Goal: Obtain resource: Obtain resource

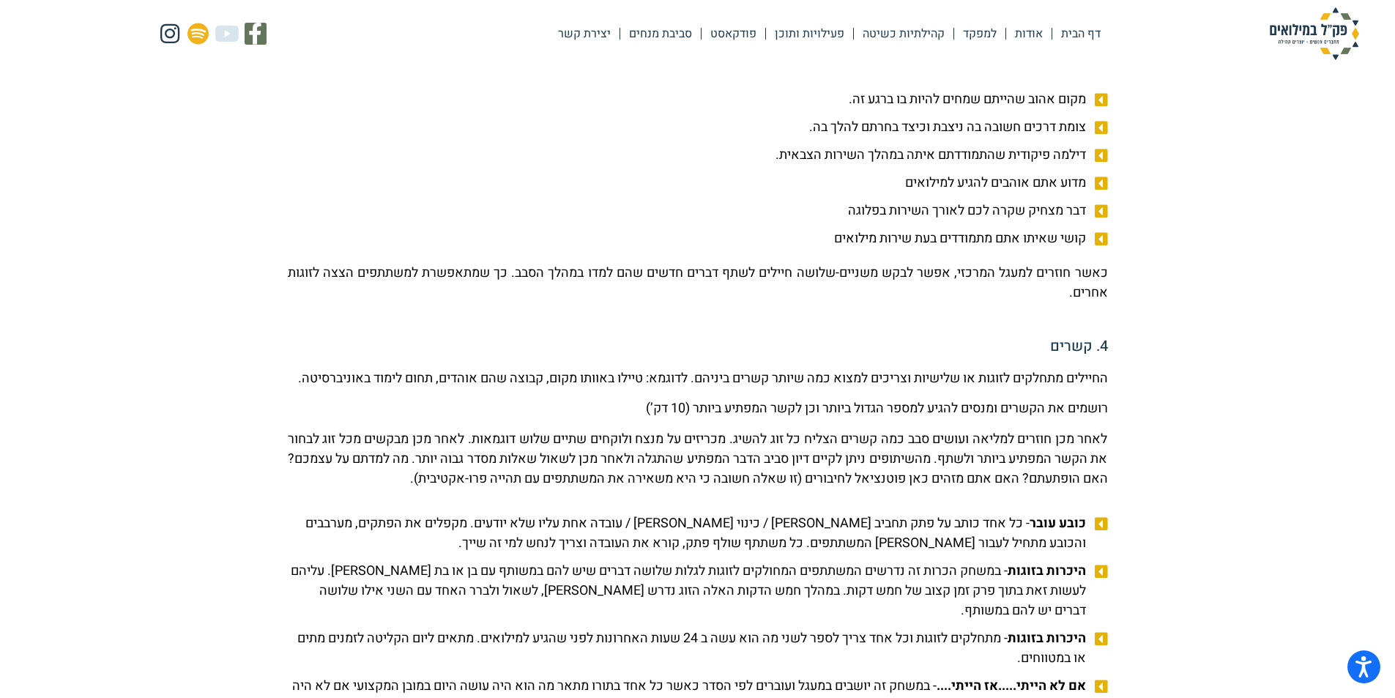
scroll to position [1172, 0]
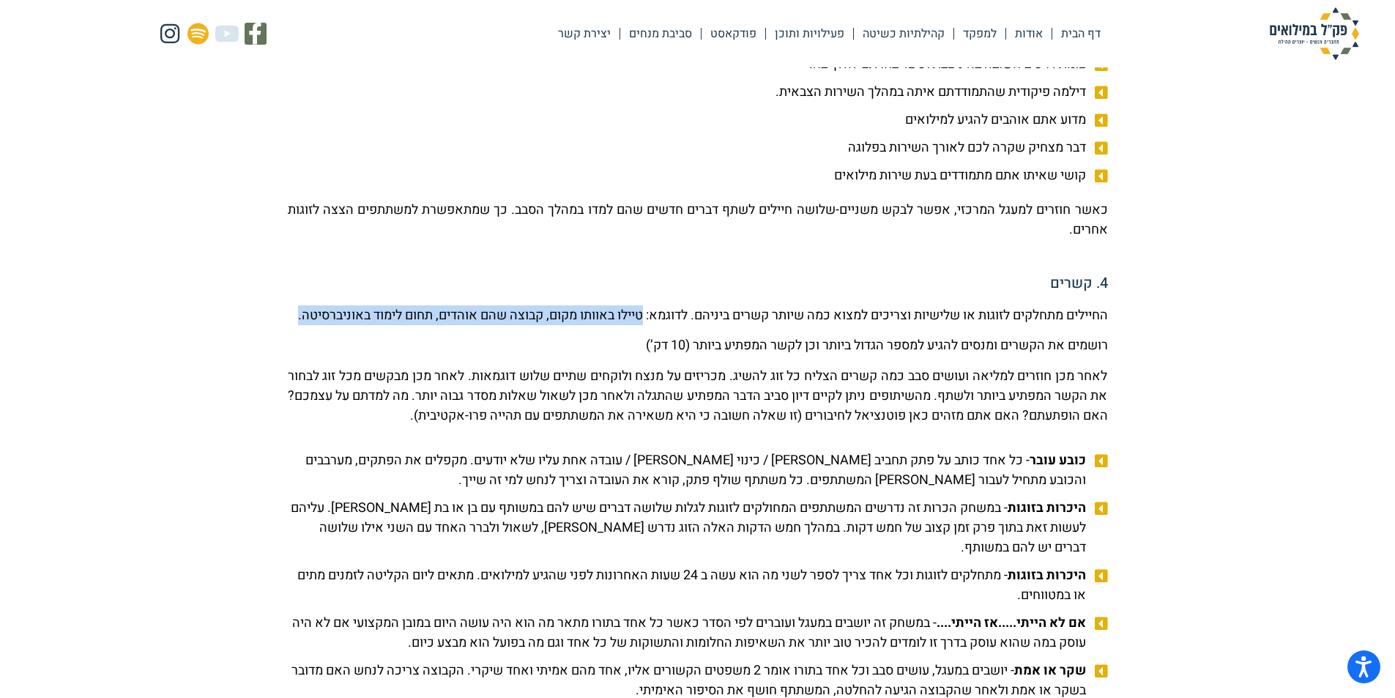
drag, startPoint x: 589, startPoint y: 314, endPoint x: 542, endPoint y: 330, distance: 49.3
click at [542, 325] on p "החיילים מתחלקים לזוגות או שלישיות וצריכים למצוא כמה שיותר קשרים ביניהם. לדוגמא:…" at bounding box center [698, 315] width 820 height 20
copy p "טיילו באוותו מקום, קבוצה שהם אוהדים, תחום לימוד באוניברסיטה."
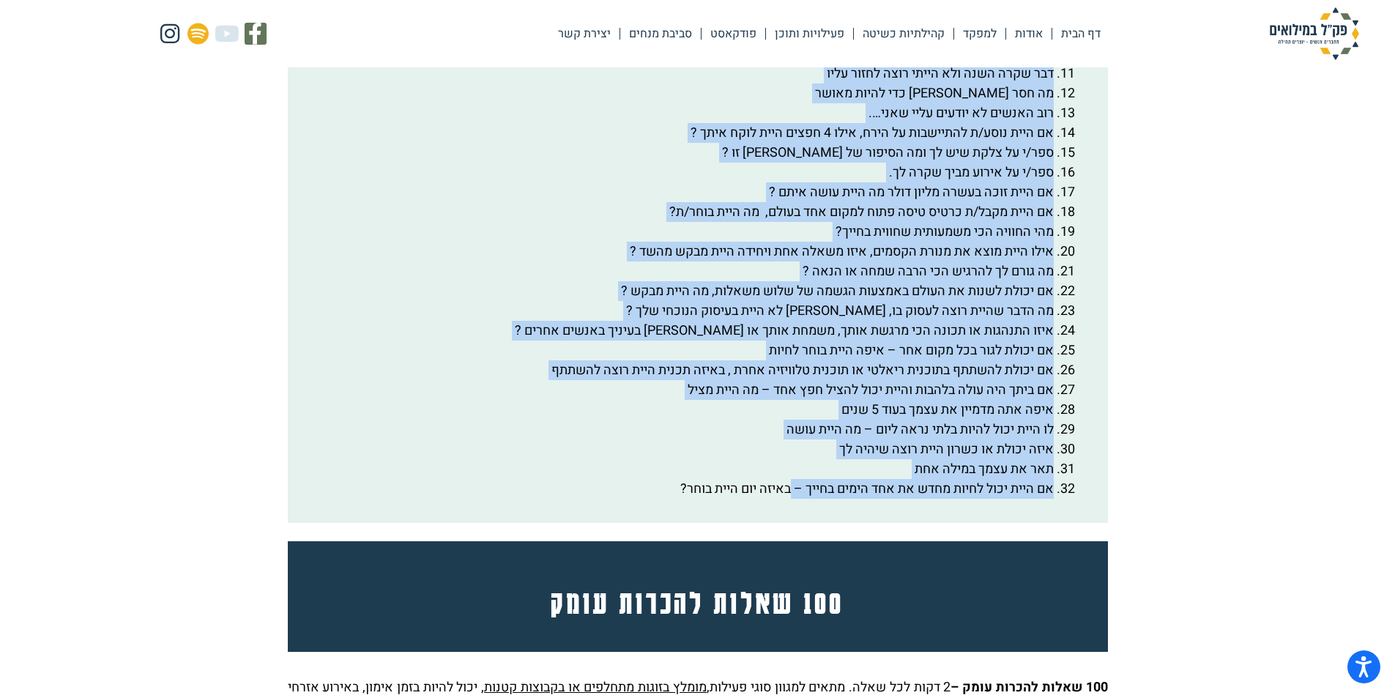
scroll to position [2783, 0]
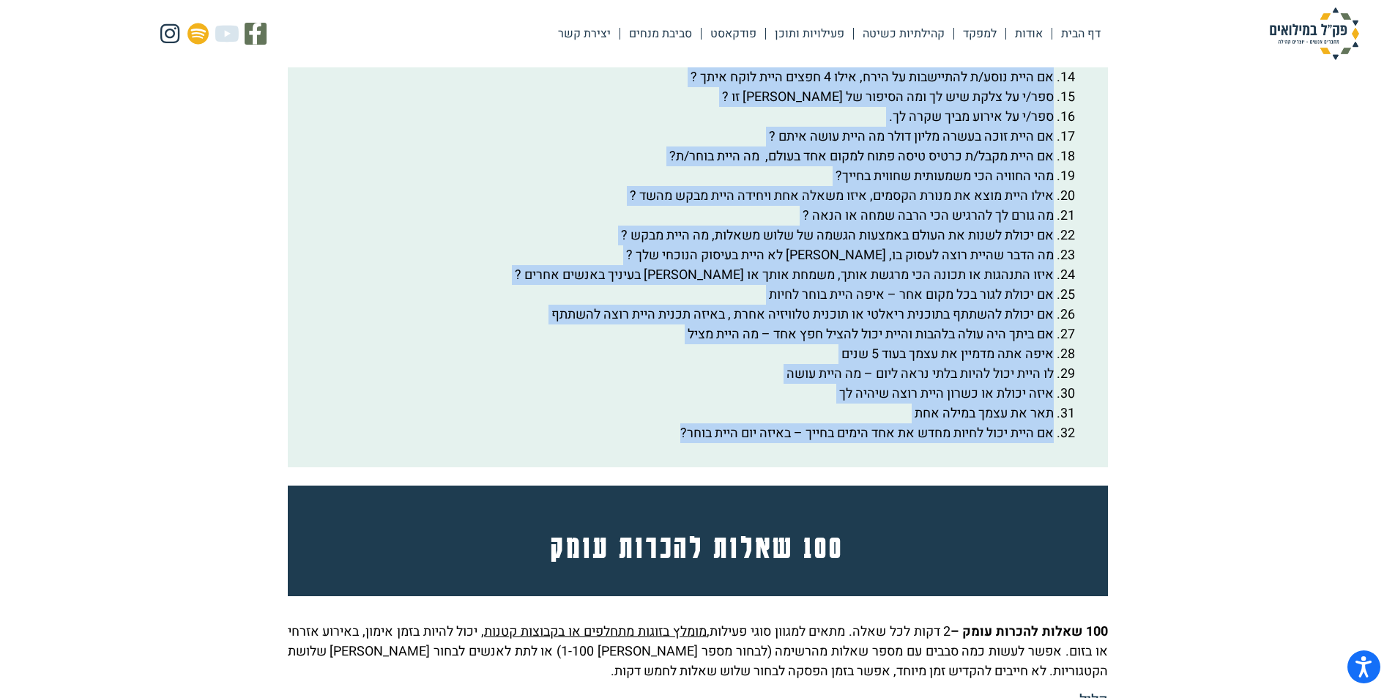
drag, startPoint x: 1072, startPoint y: 117, endPoint x: 625, endPoint y: 477, distance: 573.9
click at [625, 443] on div "בנק שאלות לכל המשחקים [PERSON_NAME] נדרשת שאילת שאלות: הדבר הטוב ביותר שקרה [PE…" at bounding box center [697, 110] width 771 height 666
copy div "lo ipsum dol sitamet con adipi elits doeiu: temp inci utlab etdo ma aliq eni ad…"
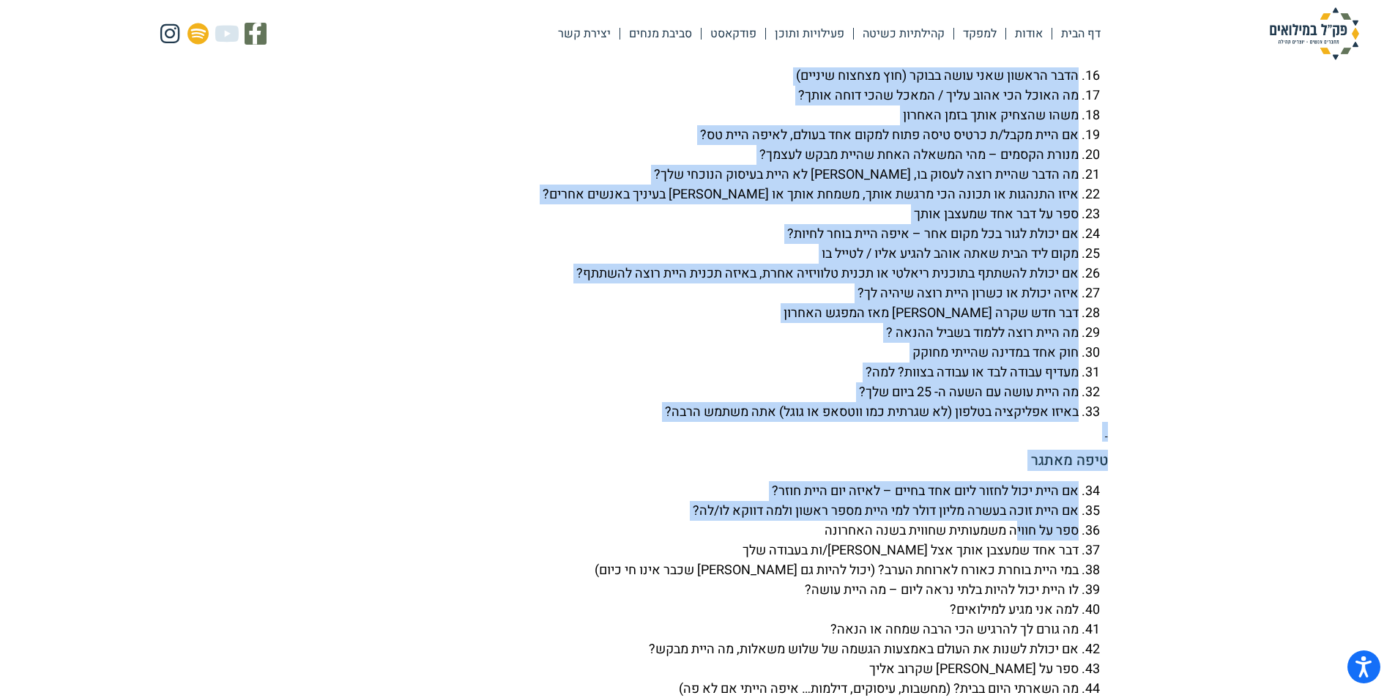
scroll to position [3734, 0]
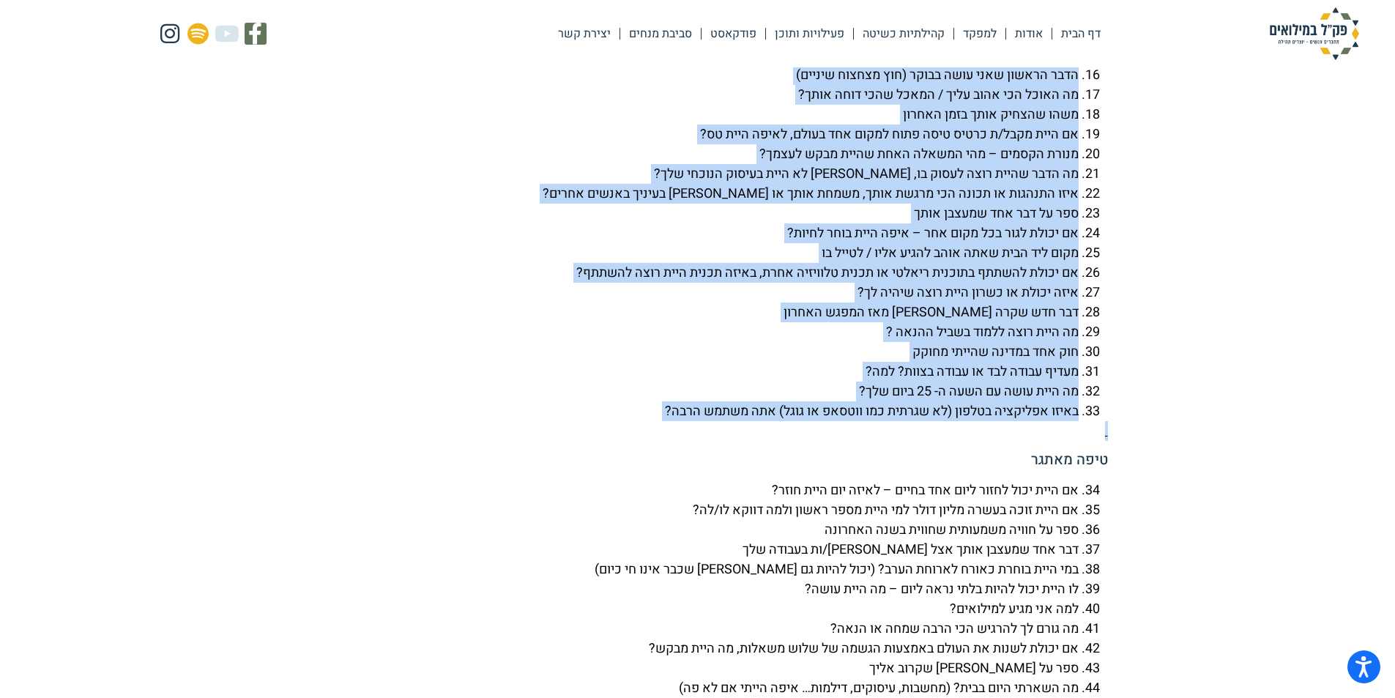
drag, startPoint x: 1106, startPoint y: 298, endPoint x: 929, endPoint y: 475, distance: 250.1
copy div "lore ipsu dolo sita 70 cons? adi/e se doei tem in utl etd magn aliqu enim admi …"
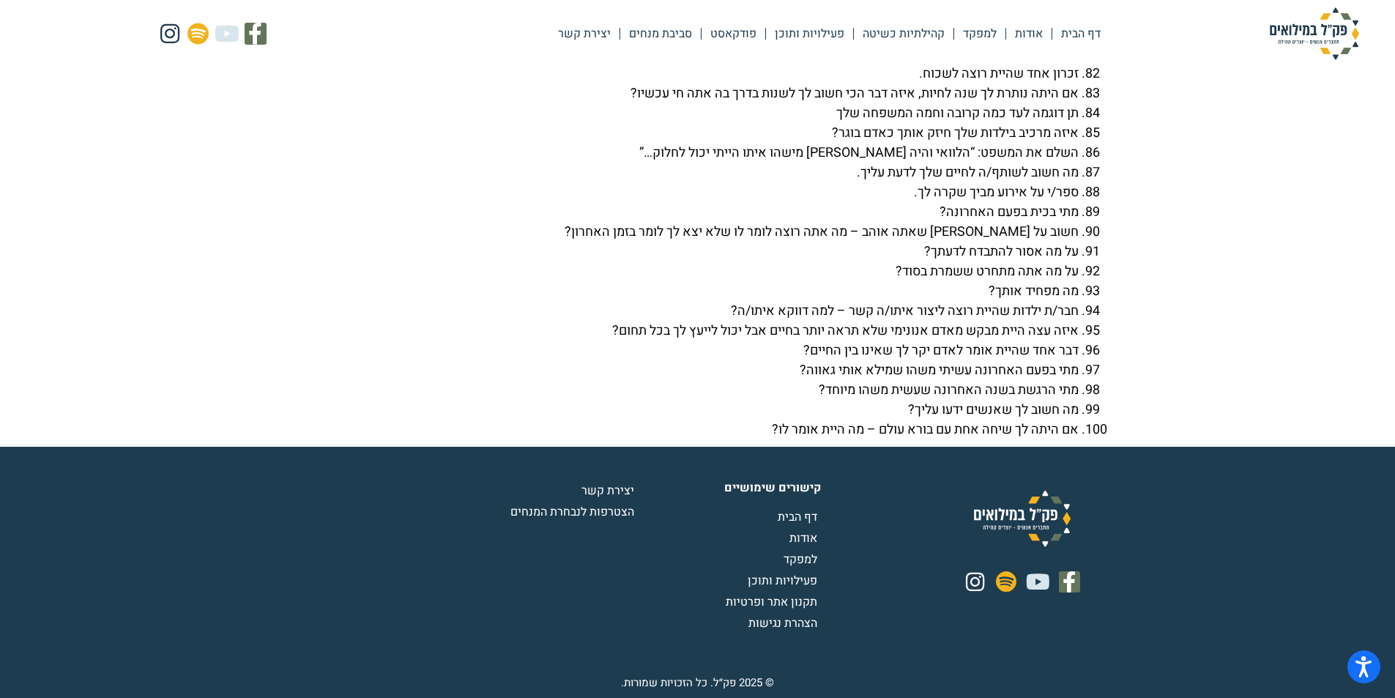
scroll to position [4760, 0]
